Goal: Check status: Check status

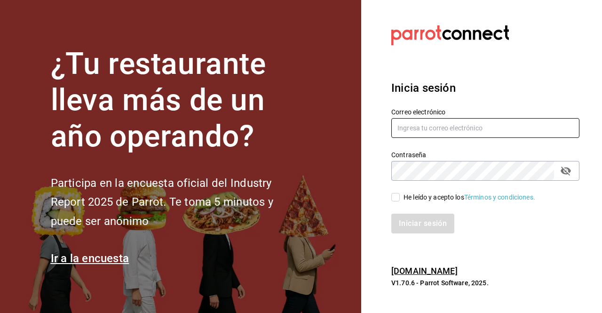
type input "[EMAIL_ADDRESS][PERSON_NAME][DOMAIN_NAME]"
drag, startPoint x: 393, startPoint y: 192, endPoint x: 393, endPoint y: 196, distance: 4.7
click at [393, 196] on div "He leído y acepto los Términos y condiciones." at bounding box center [485, 197] width 188 height 10
click at [393, 196] on input "He leído y acepto los Términos y condiciones." at bounding box center [395, 197] width 8 height 8
checkbox input "true"
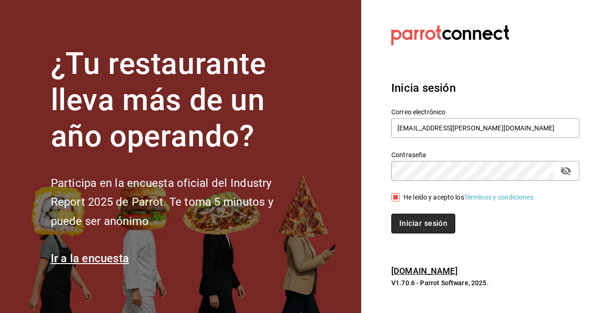
click at [418, 223] on button "Iniciar sesión" at bounding box center [423, 223] width 64 height 20
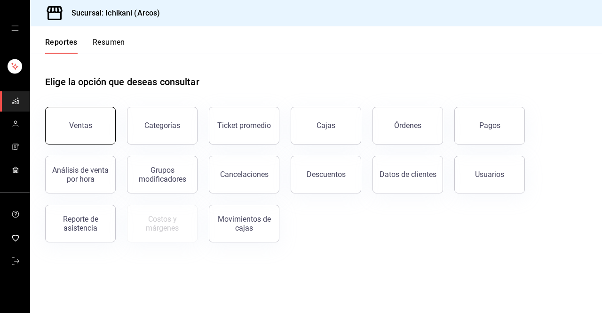
click at [102, 127] on button "Ventas" at bounding box center [80, 126] width 71 height 38
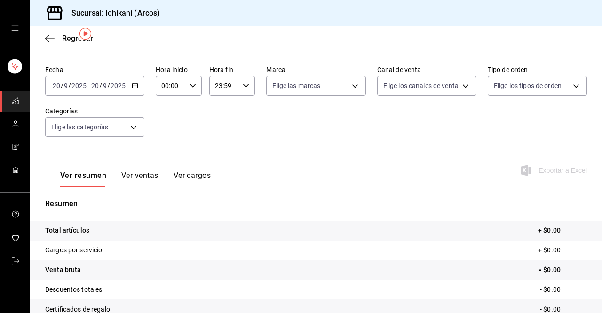
scroll to position [32, 0]
click at [133, 86] on icon "button" at bounding box center [135, 85] width 7 height 7
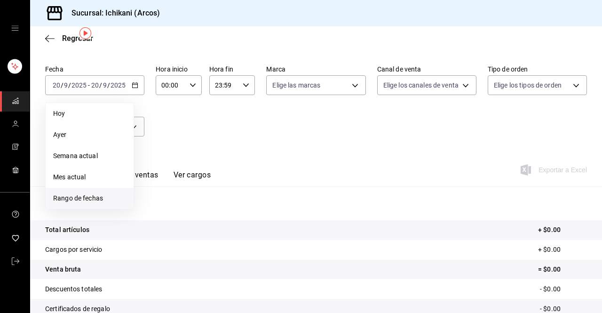
click at [100, 198] on span "Rango de fechas" at bounding box center [89, 198] width 73 height 10
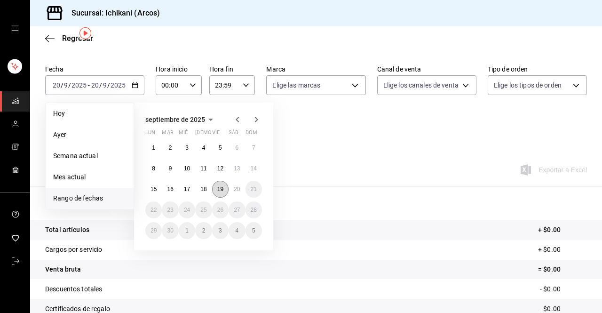
click at [221, 188] on abbr "19" at bounding box center [220, 189] width 6 height 7
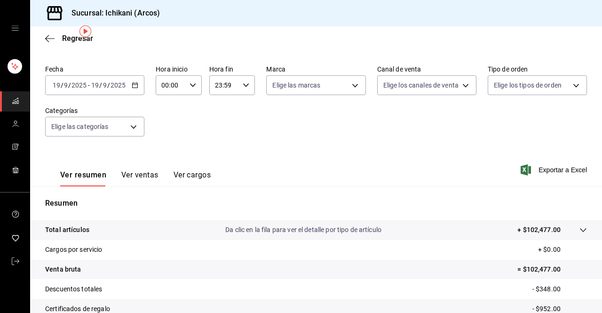
scroll to position [138, 0]
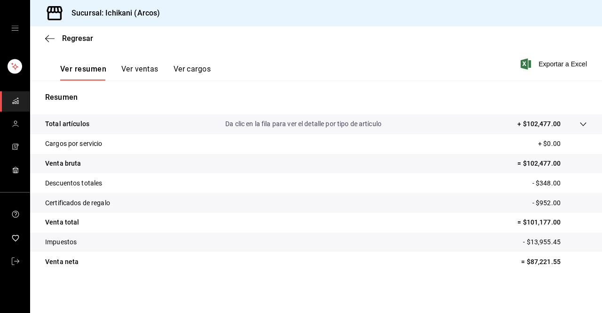
click at [579, 124] on icon at bounding box center [583, 124] width 8 height 8
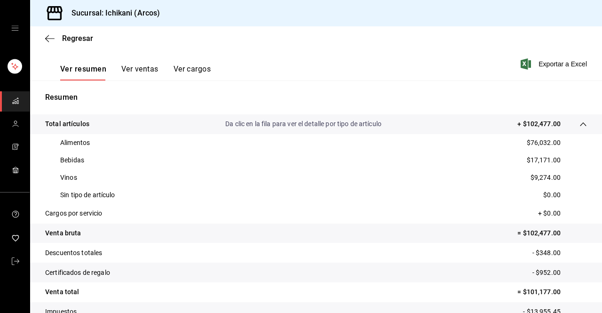
click at [139, 67] on button "Ver ventas" at bounding box center [139, 72] width 37 height 16
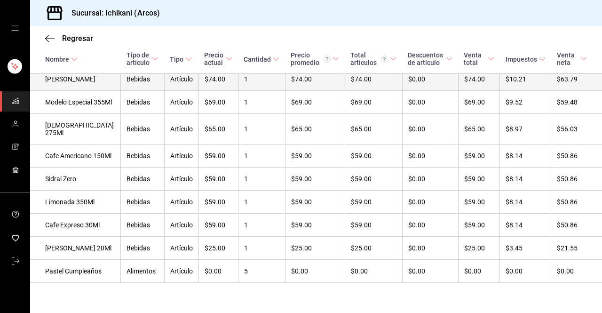
scroll to position [3012, 0]
